Goal: Information Seeking & Learning: Understand process/instructions

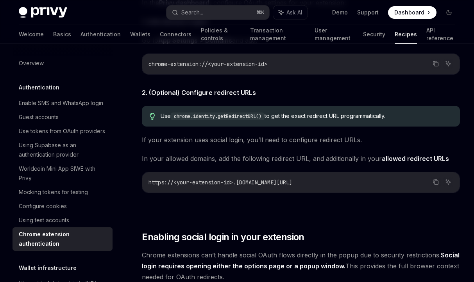
scroll to position [780, 0]
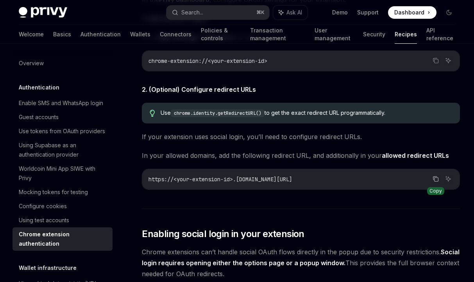
click at [435, 178] on icon "Copy the contents from the code block" at bounding box center [436, 179] width 6 height 6
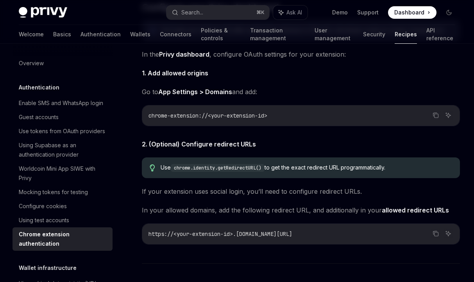
scroll to position [721, 0]
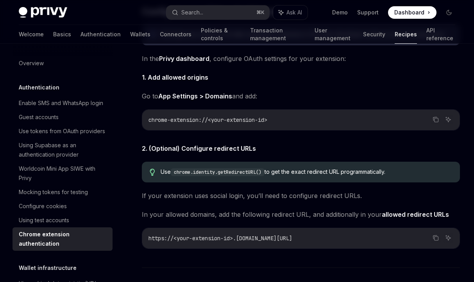
click at [254, 171] on code "chrome.identity.getRedirectURL()" at bounding box center [218, 172] width 94 height 8
drag, startPoint x: 268, startPoint y: 172, endPoint x: 175, endPoint y: 172, distance: 93.4
click at [175, 172] on code "chrome.identity.getRedirectURL()" at bounding box center [218, 172] width 94 height 8
copy code "chrome.identity.getRedirectURL()"
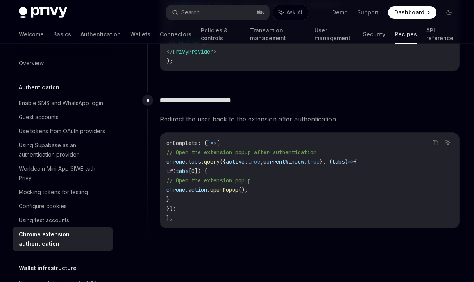
scroll to position [1892, 0]
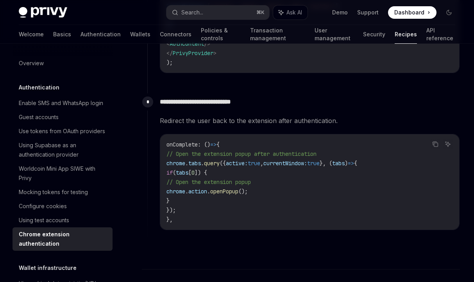
drag, startPoint x: 180, startPoint y: 142, endPoint x: 193, endPoint y: 222, distance: 80.3
click at [193, 222] on code "onComplete : () => { // Open the extension popup after authentication chrome . …" at bounding box center [309, 182] width 286 height 84
copy code "onComplete : () => { // Open the extension popup after authentication chrome . …"
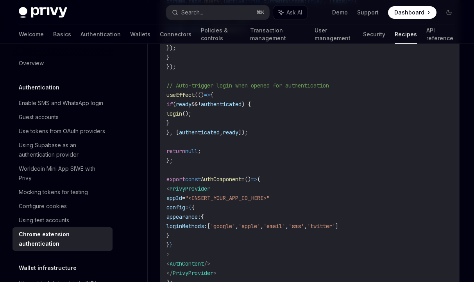
scroll to position [1560, 0]
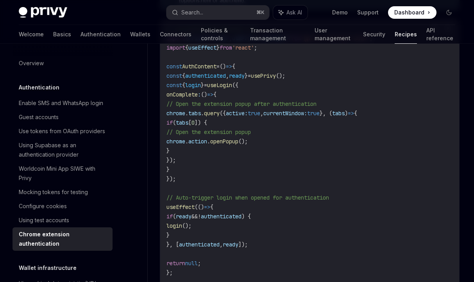
drag, startPoint x: 173, startPoint y: 86, endPoint x: 192, endPoint y: 176, distance: 92.2
click at [192, 176] on code "// src/auth/AuthComponent.tsx import { PrivyProvider , usePrivy , useLogin } fr…" at bounding box center [309, 211] width 286 height 375
copy code "const { login } = useLogin ({ onComplete : () => { // Open the extension popup …"
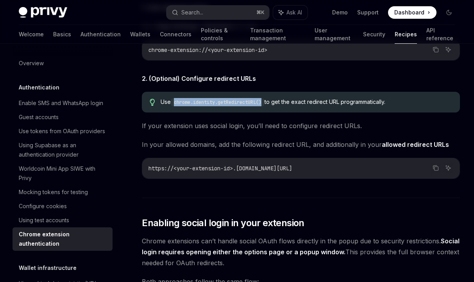
scroll to position [786, 0]
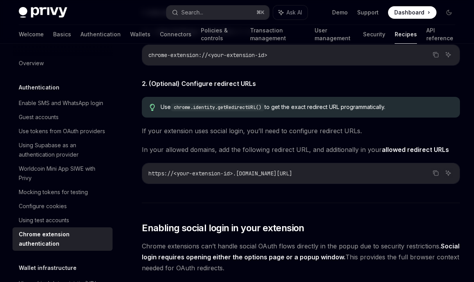
click at [211, 106] on code "chrome.identity.getRedirectURL()" at bounding box center [218, 108] width 94 height 8
drag, startPoint x: 268, startPoint y: 108, endPoint x: 176, endPoint y: 108, distance: 92.2
click at [176, 108] on code "chrome.identity.getRedirectURL()" at bounding box center [218, 108] width 94 height 8
copy code "chrome.identity.getRedirectURL()"
copy span ".[DOMAIN_NAME][URL]"
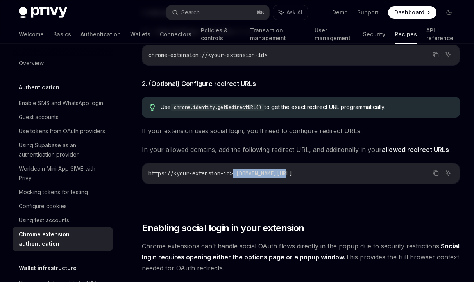
drag, startPoint x: 297, startPoint y: 172, endPoint x: 237, endPoint y: 172, distance: 60.2
click at [237, 172] on code "https://<your-extension-id>.[DOMAIN_NAME][URL]" at bounding box center [300, 173] width 305 height 9
